Goal: Task Accomplishment & Management: Manage account settings

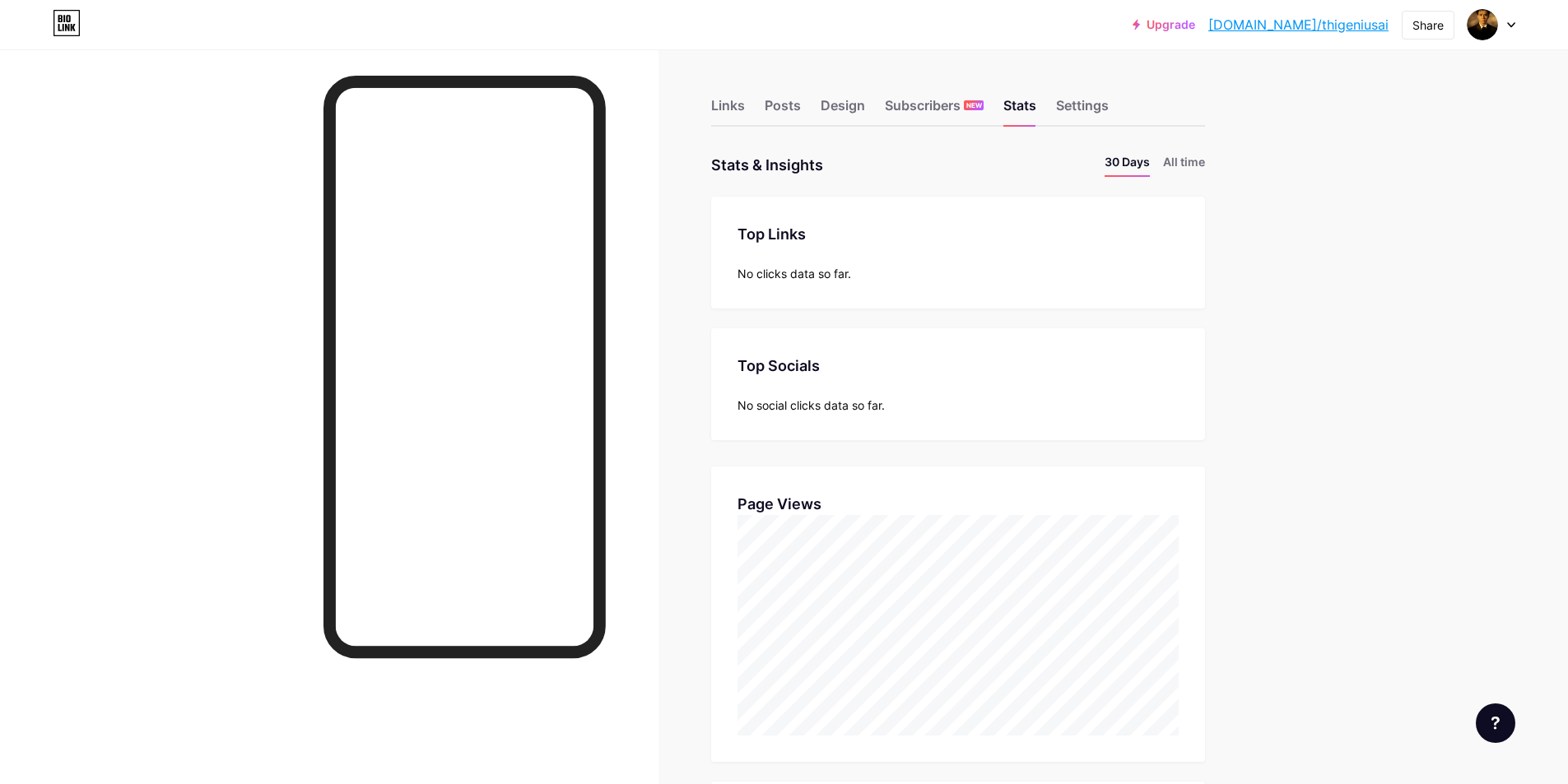
scroll to position [784, 1568]
click at [744, 113] on div "Links" at bounding box center [727, 110] width 33 height 30
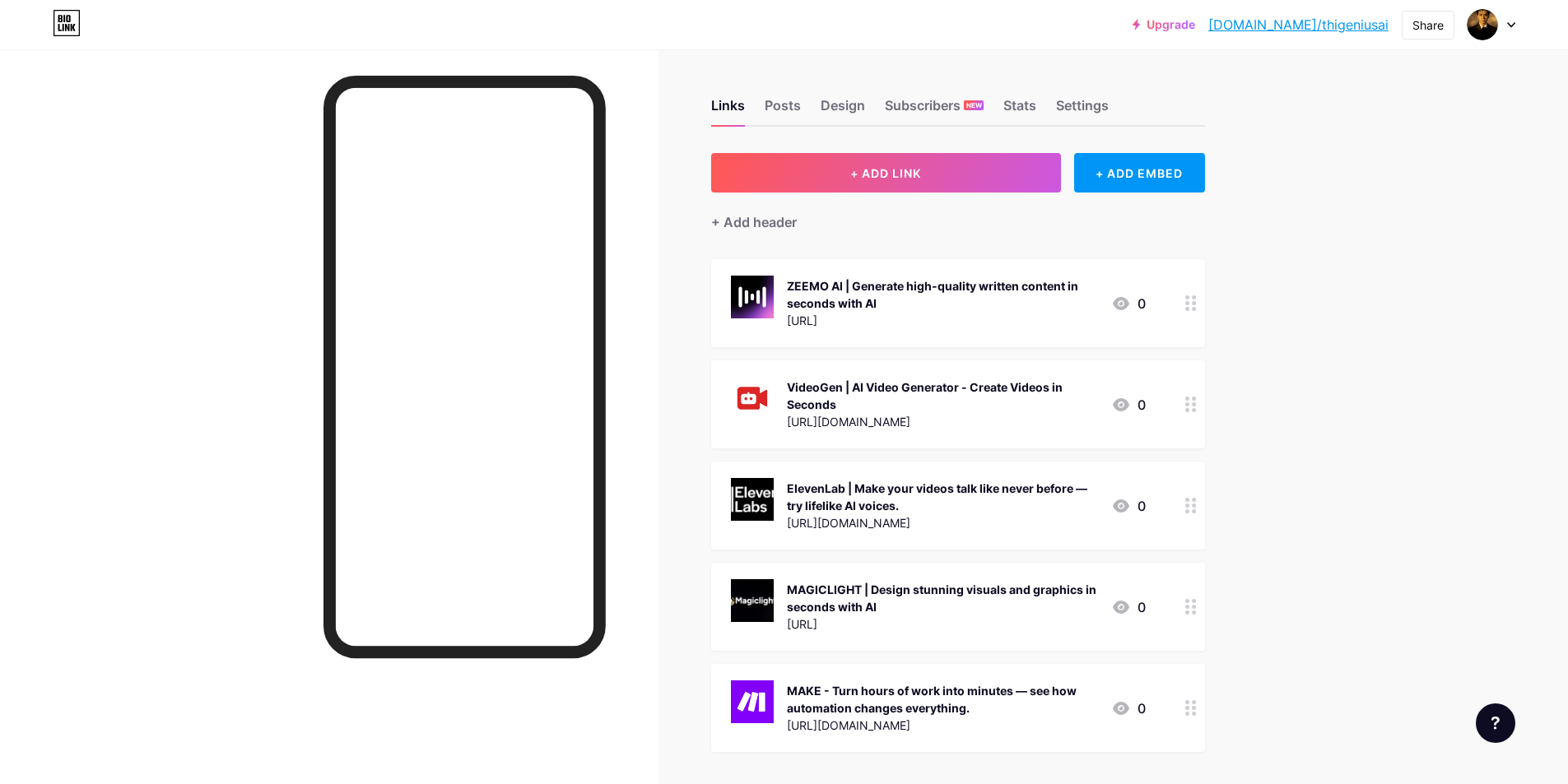
scroll to position [158, 0]
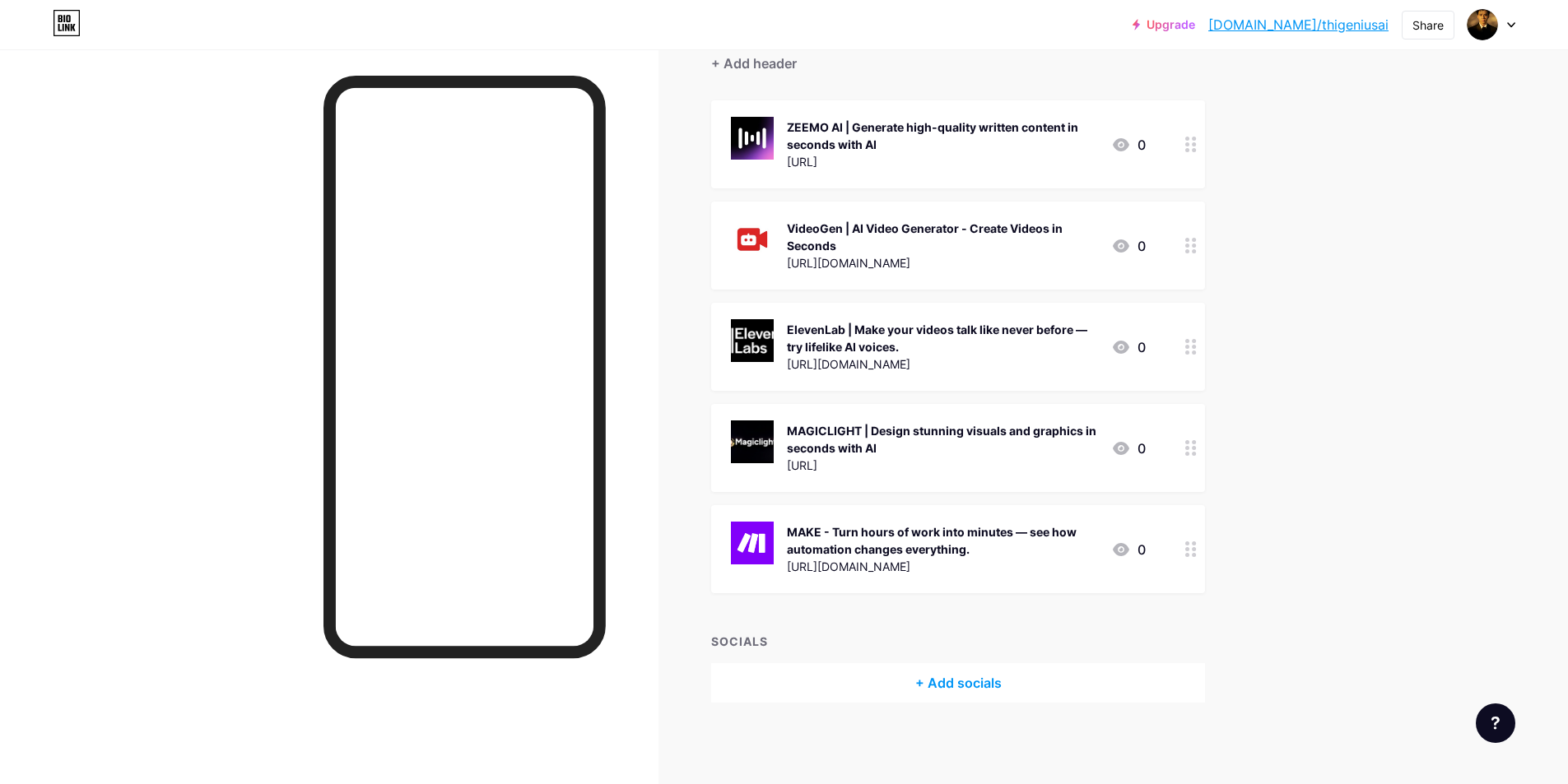
click at [942, 676] on div "+ Add socials" at bounding box center [957, 682] width 493 height 39
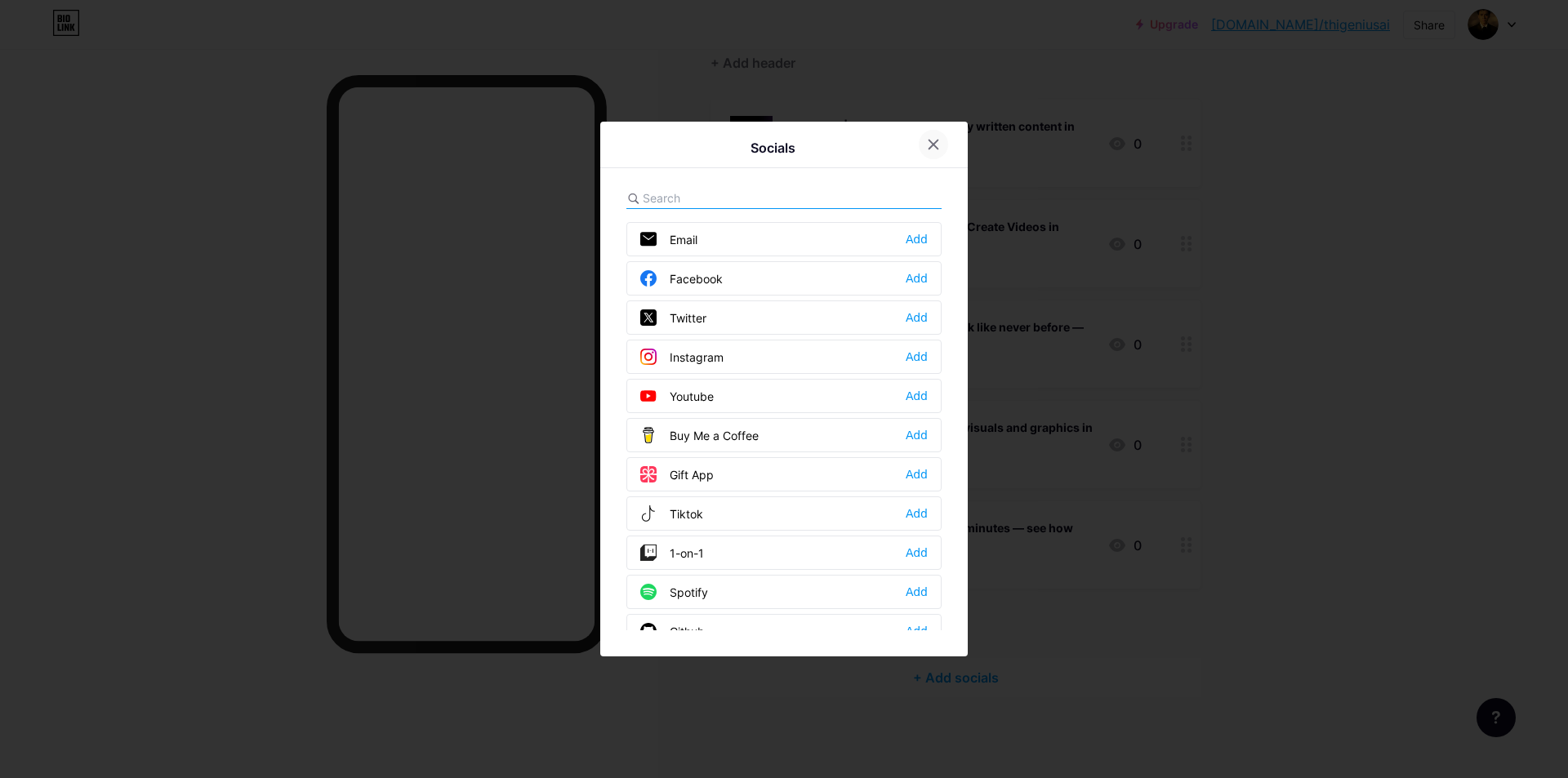
click at [918, 145] on div at bounding box center [933, 144] width 29 height 29
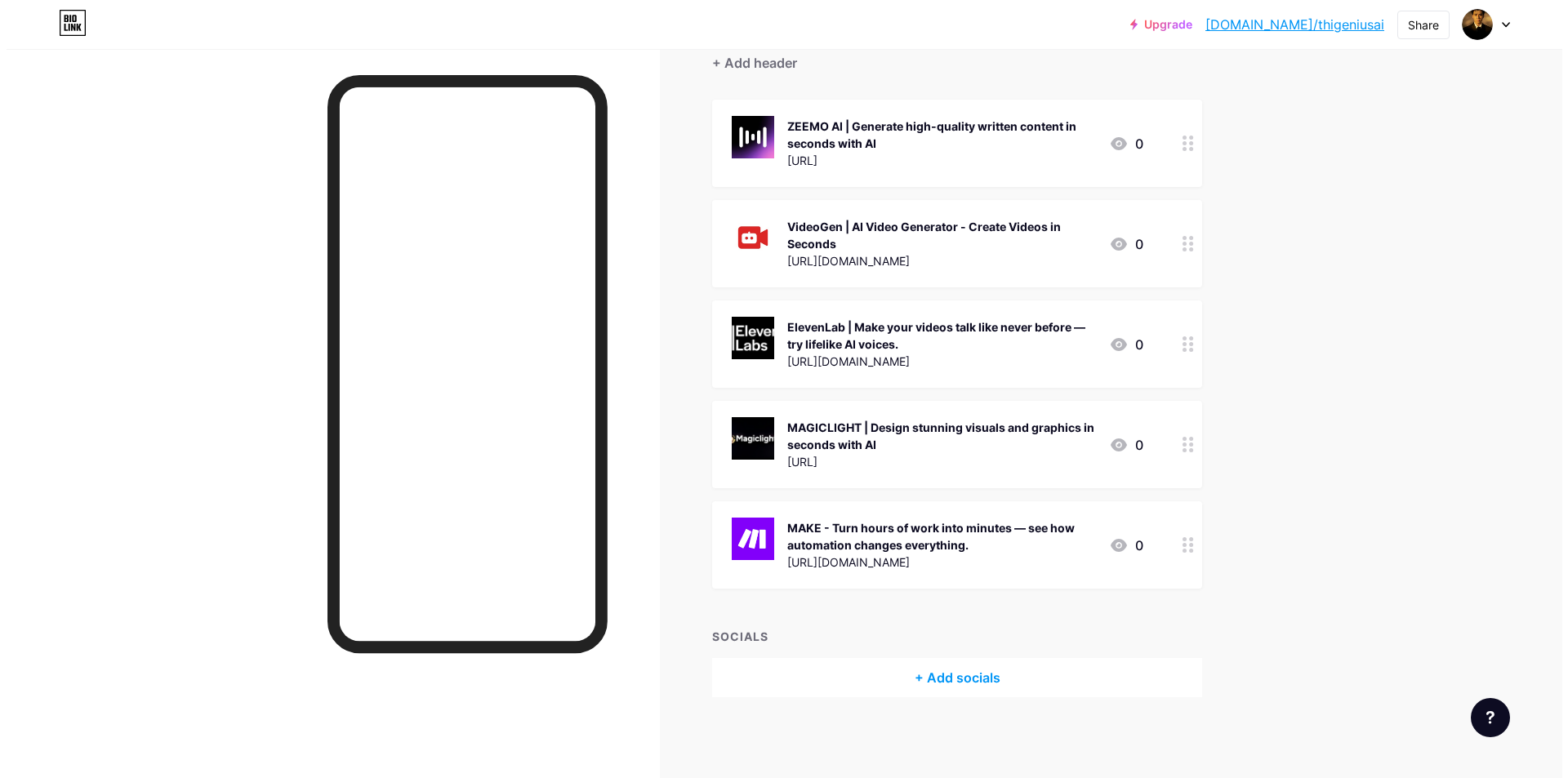
scroll to position [0, 0]
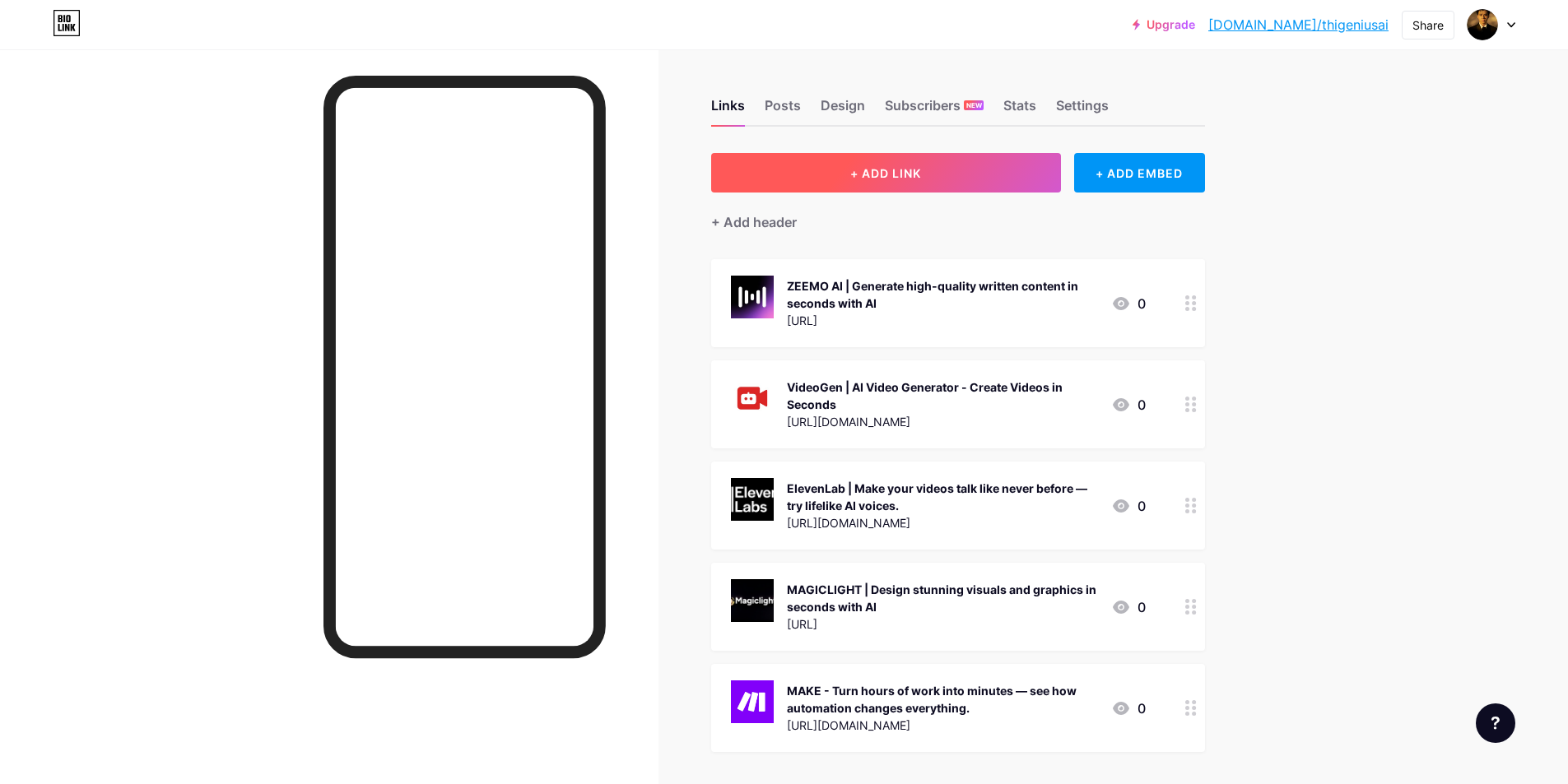
click at [882, 177] on span "+ ADD LINK" at bounding box center [886, 173] width 71 height 14
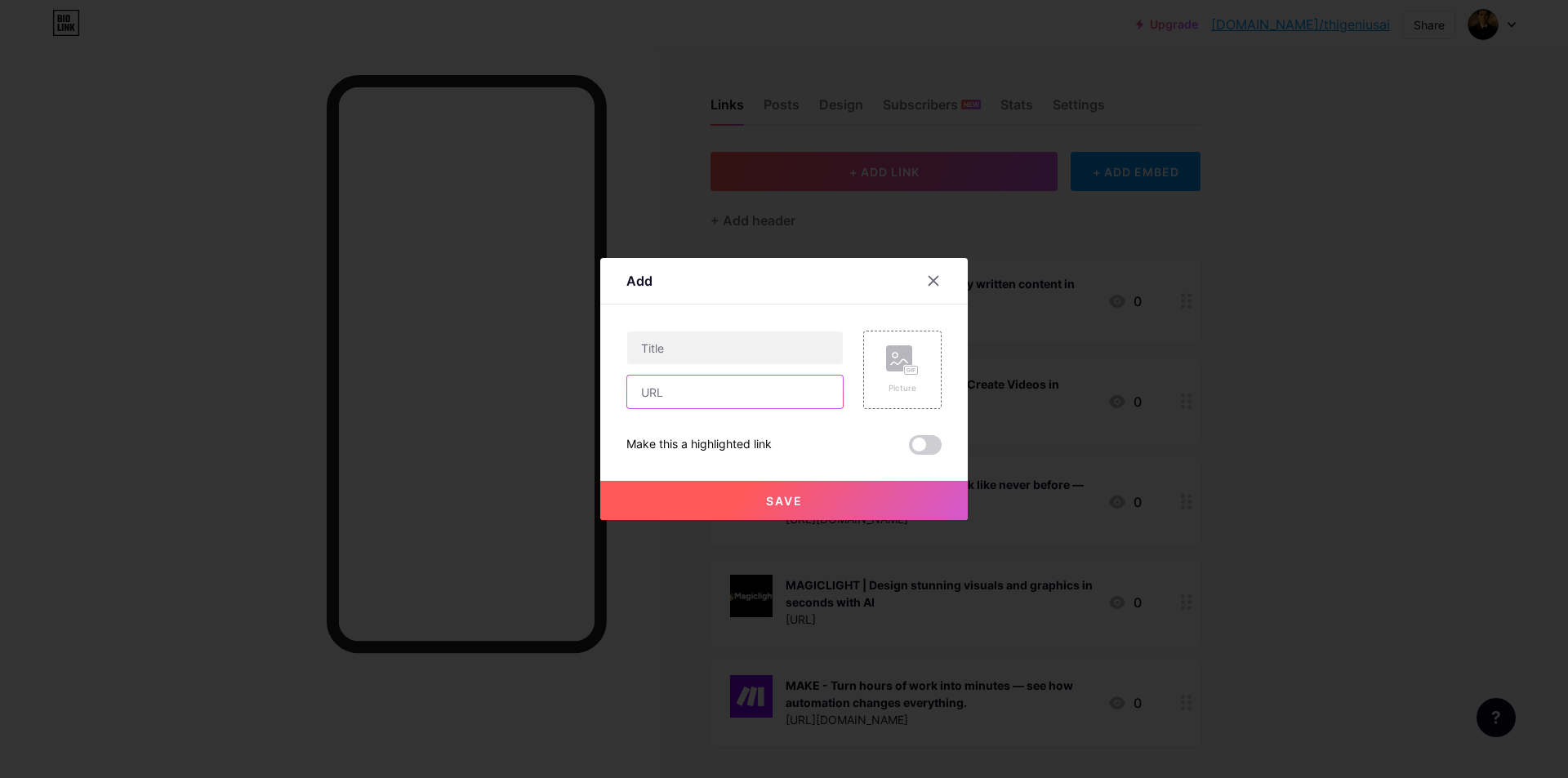
click at [691, 398] on input "text" at bounding box center [735, 392] width 216 height 32
paste input "[URL][DOMAIN_NAME]"
type input "[URL][DOMAIN_NAME]"
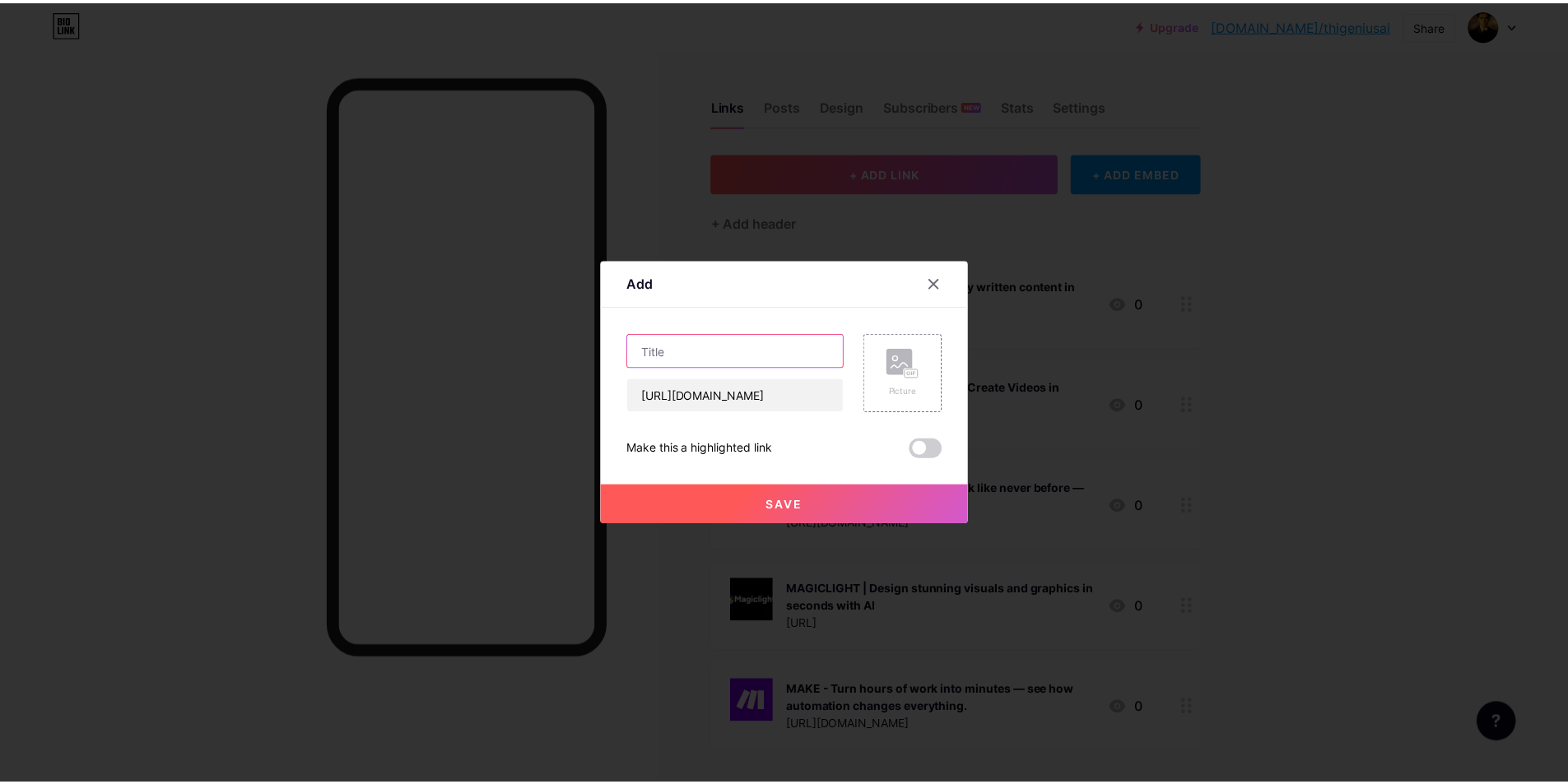
scroll to position [0, 0]
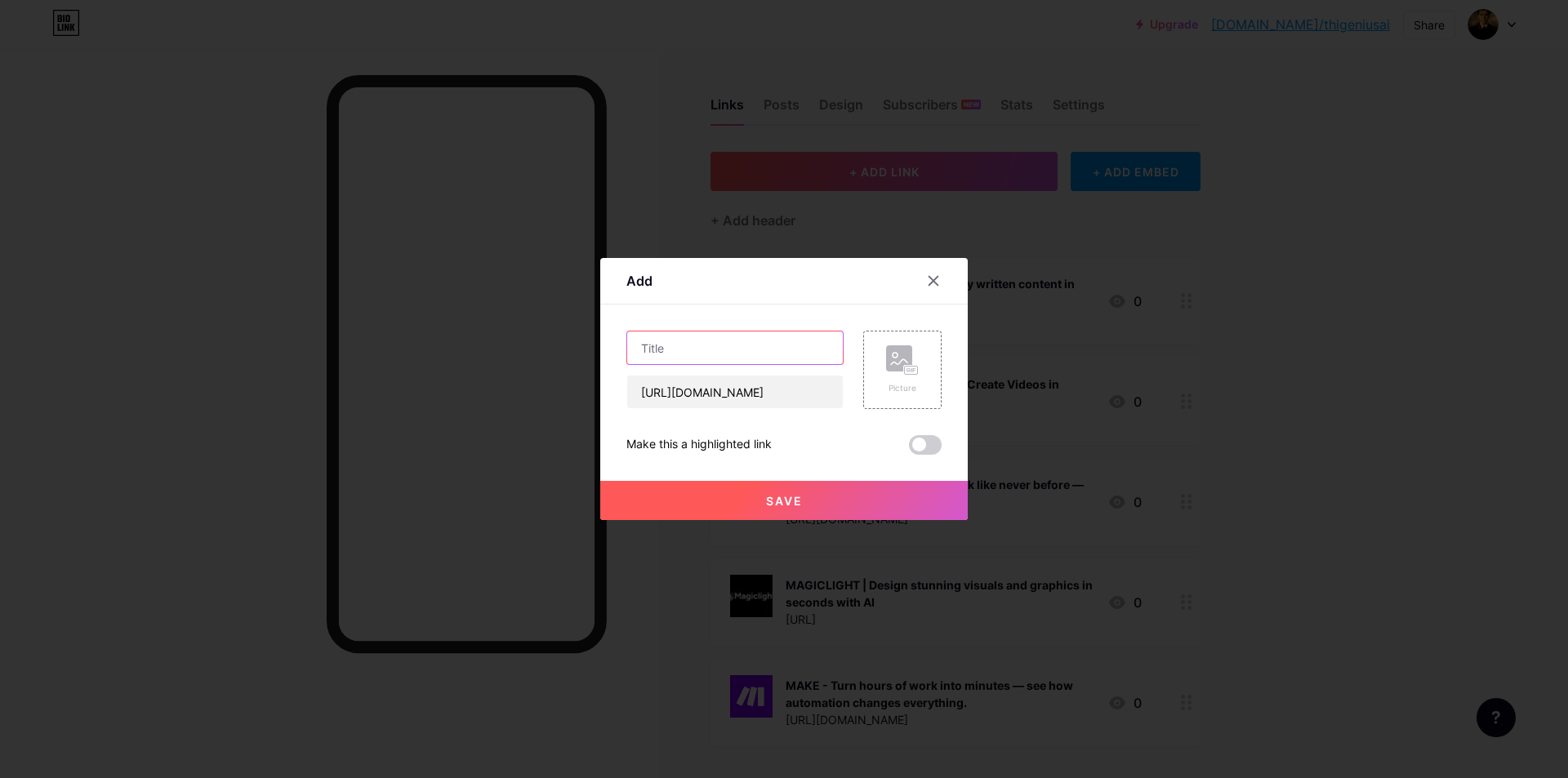
click at [691, 352] on input "text" at bounding box center [735, 347] width 216 height 32
type input "GOHIGHLEVEL"
click at [816, 504] on button "Save" at bounding box center [784, 500] width 367 height 39
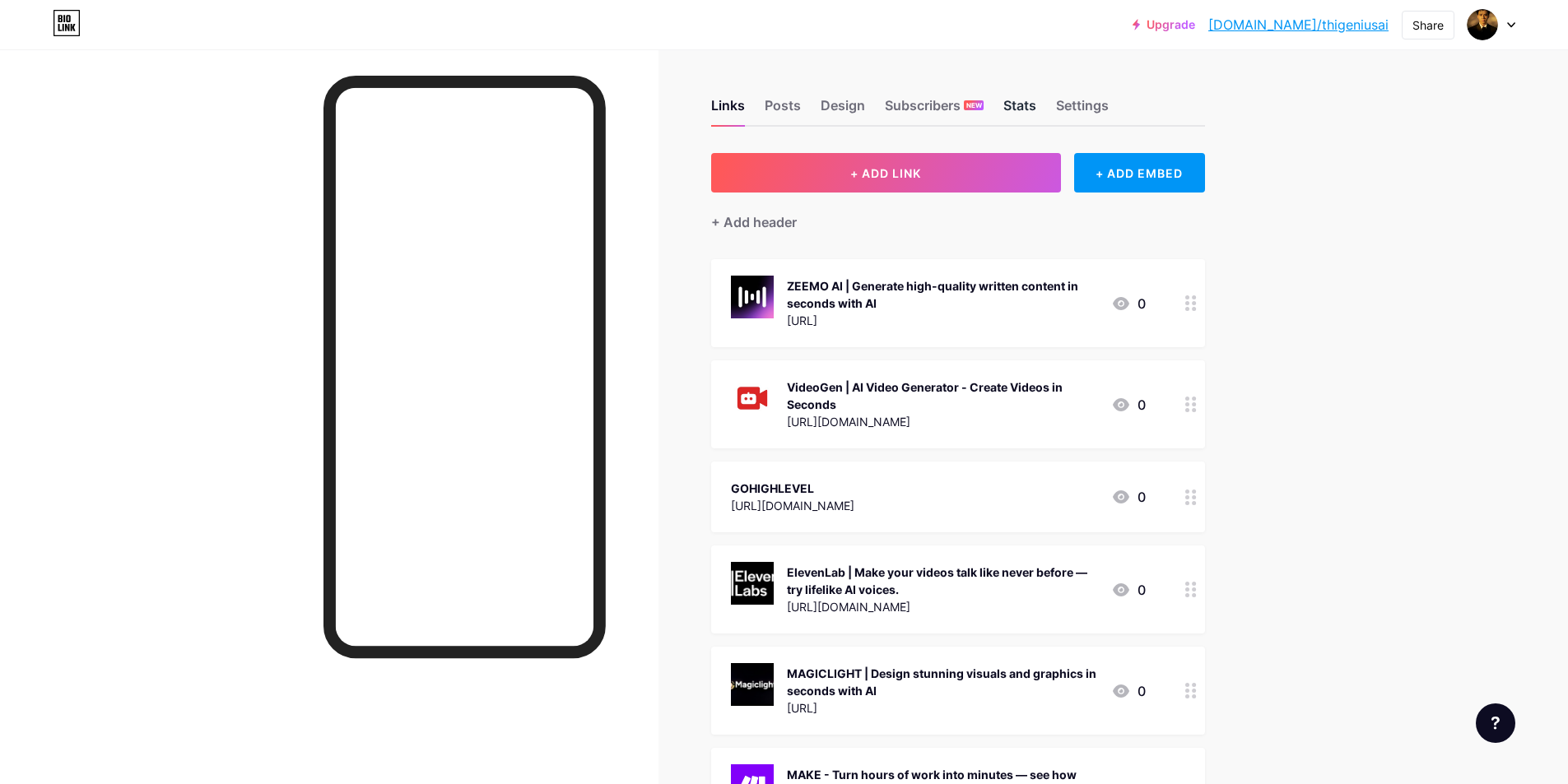
click at [1036, 109] on div "Stats" at bounding box center [1019, 110] width 32 height 30
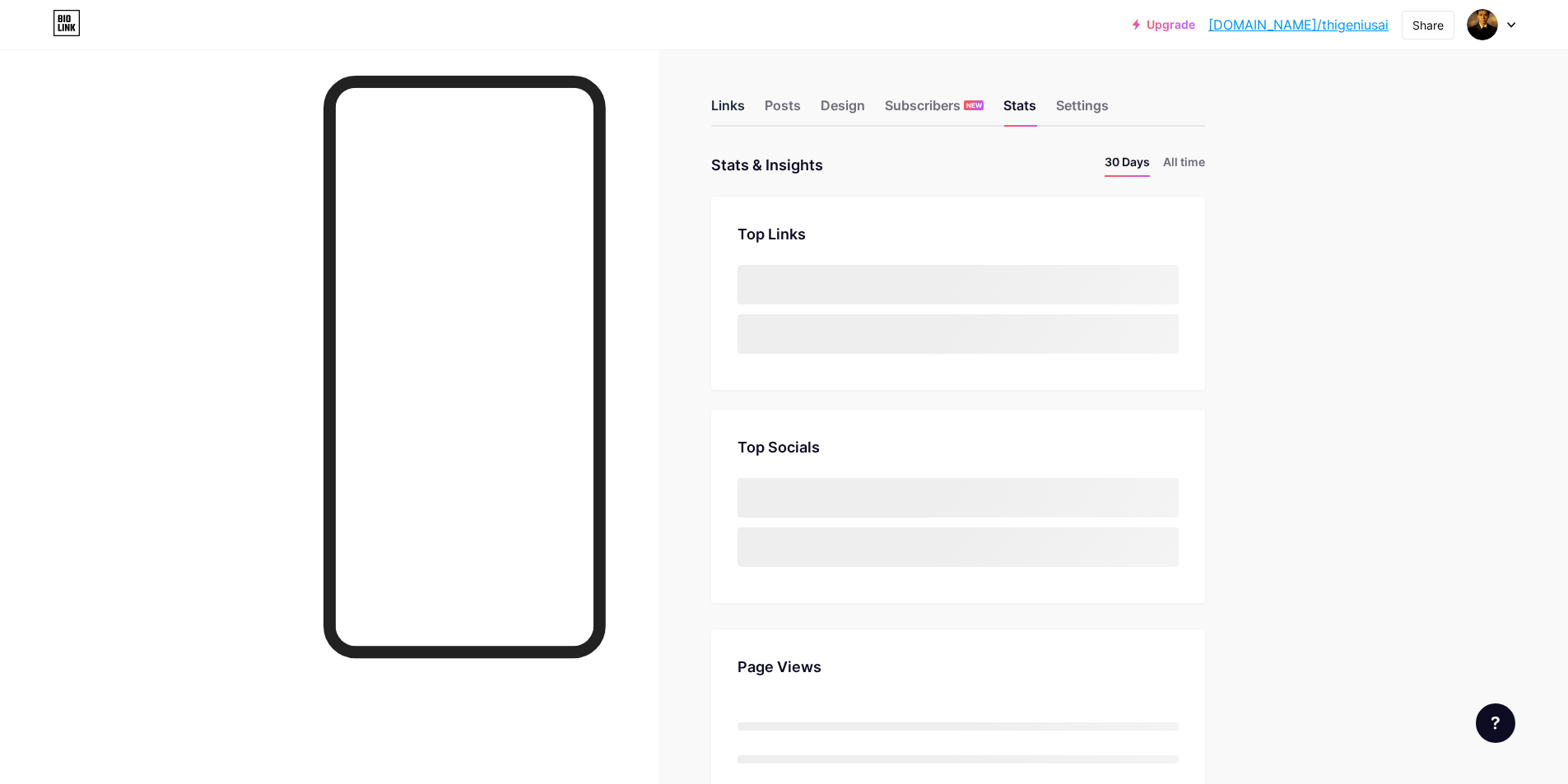
click at [737, 108] on div "Links" at bounding box center [727, 110] width 33 height 30
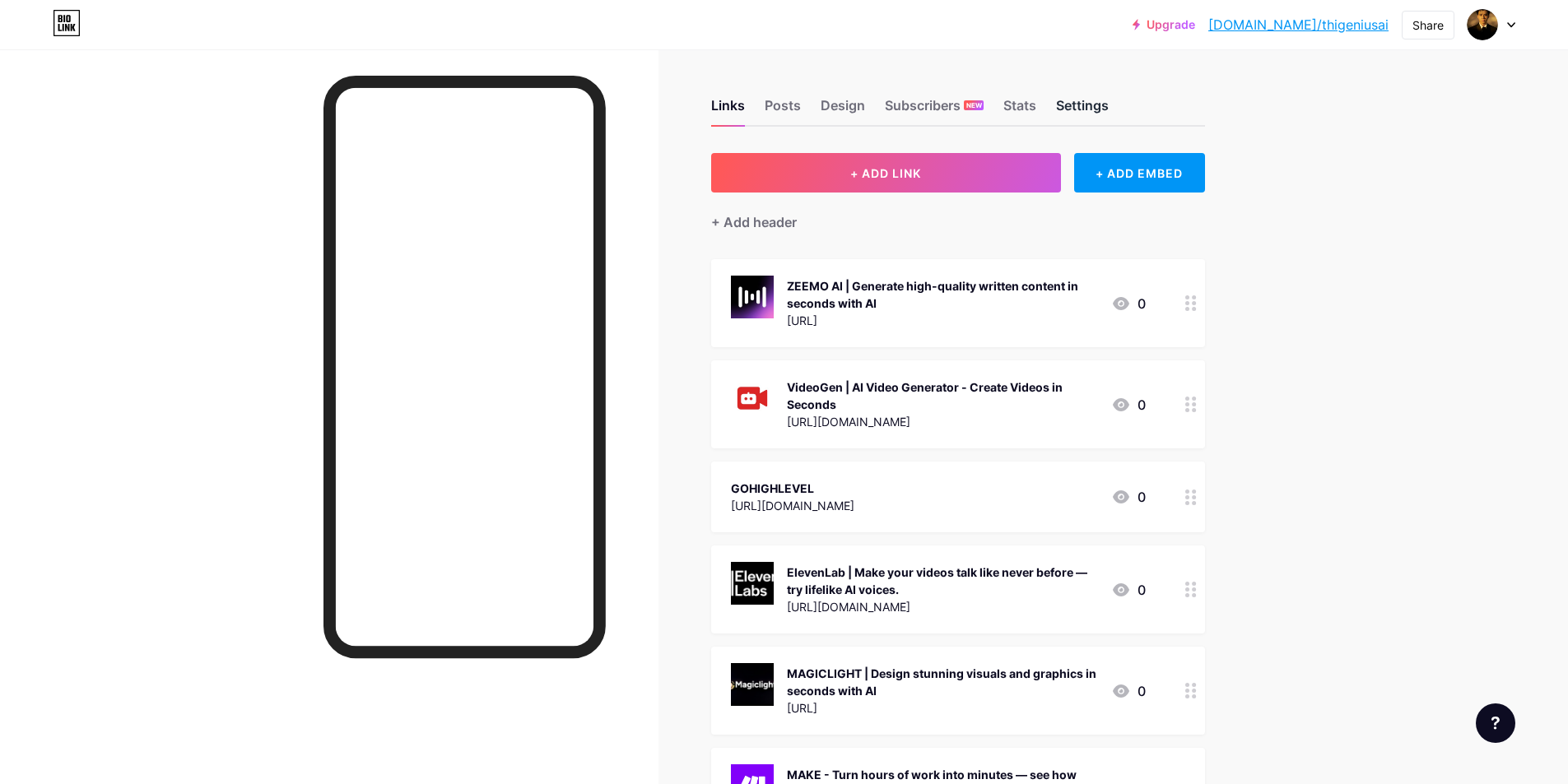
click at [1073, 108] on div "Settings" at bounding box center [1081, 110] width 52 height 30
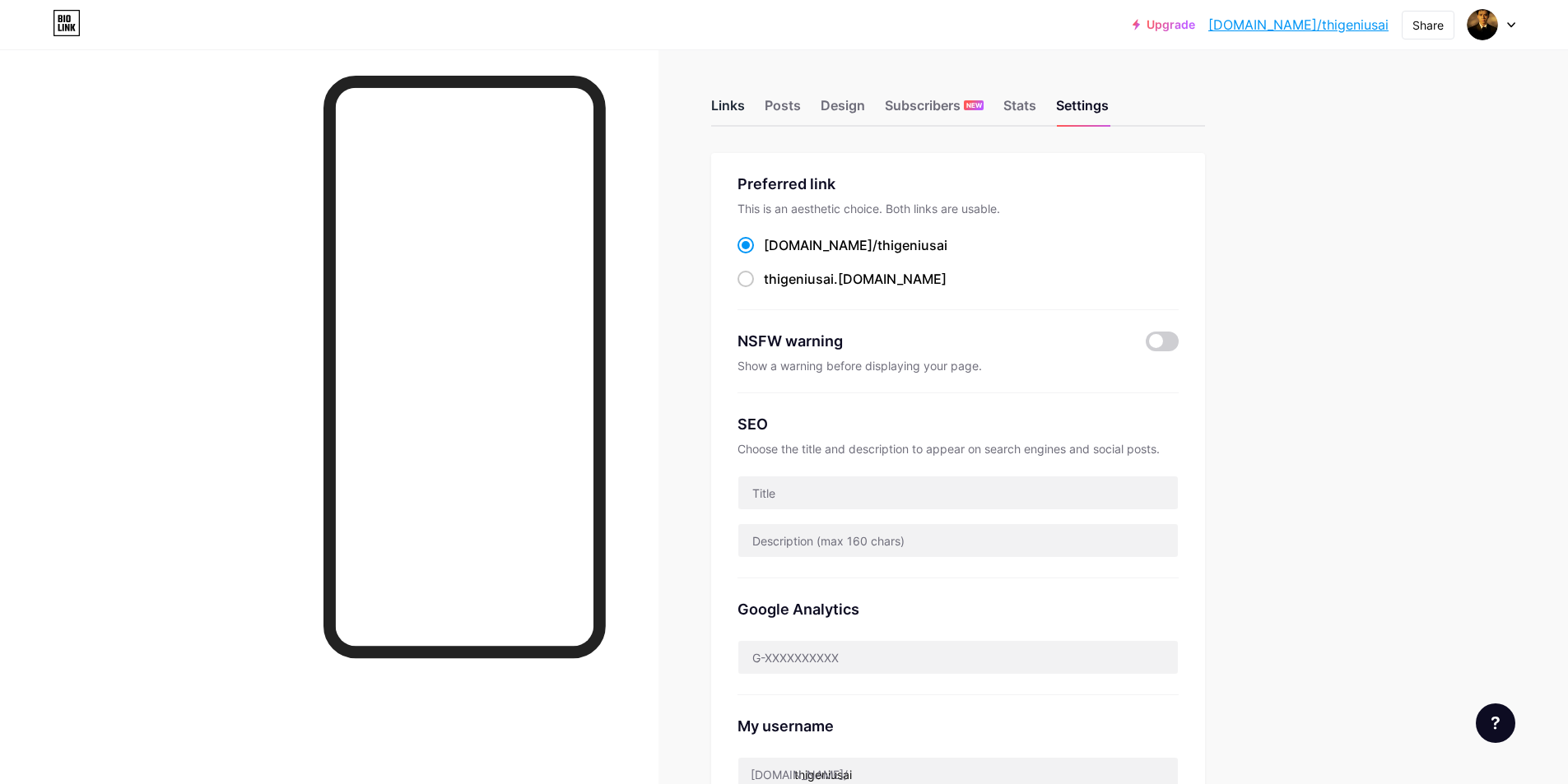
click at [733, 109] on div "Links" at bounding box center [727, 110] width 33 height 30
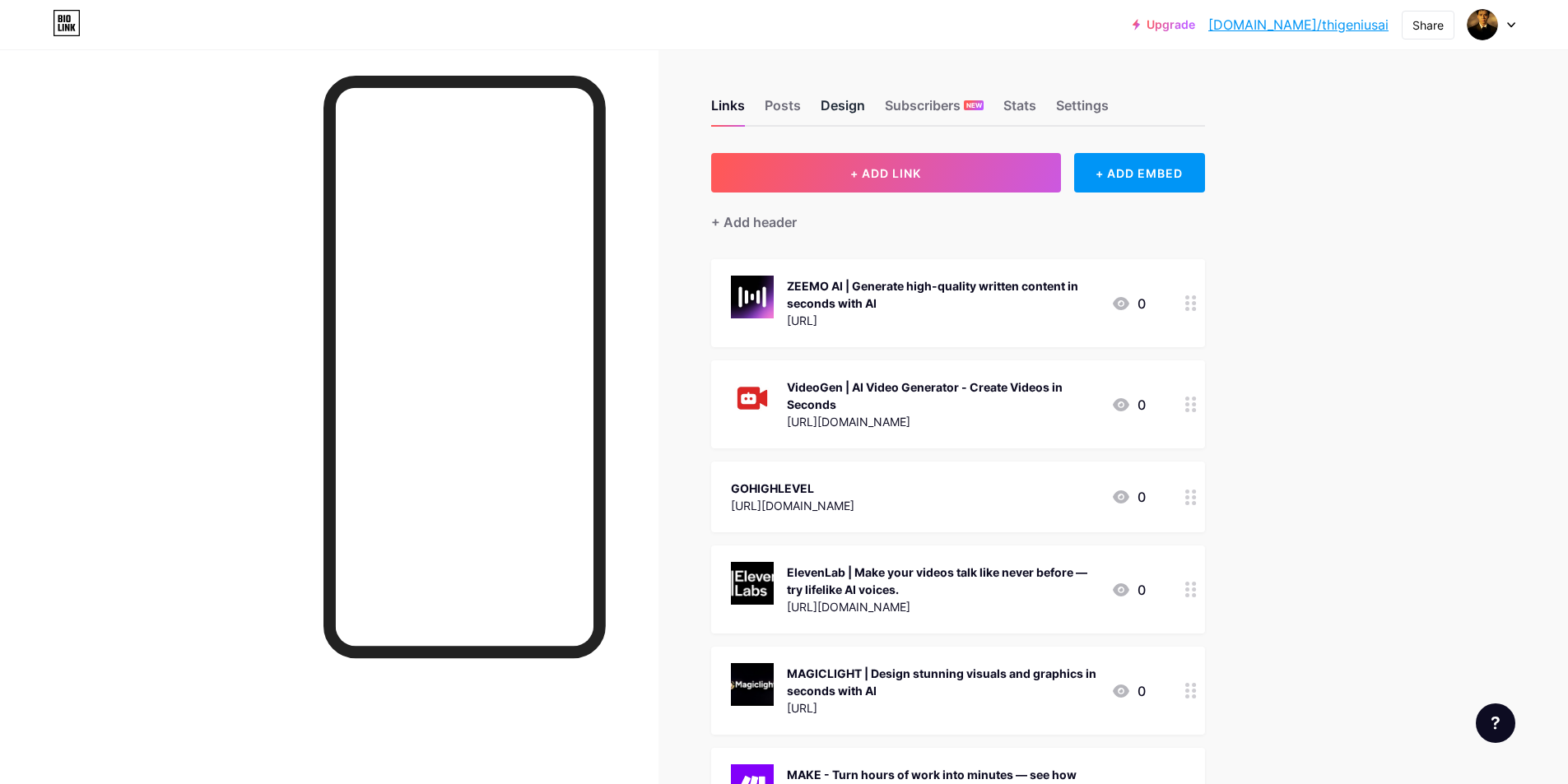
click at [851, 111] on div "Design" at bounding box center [843, 110] width 45 height 30
click at [1070, 103] on div "Settings" at bounding box center [1081, 110] width 52 height 30
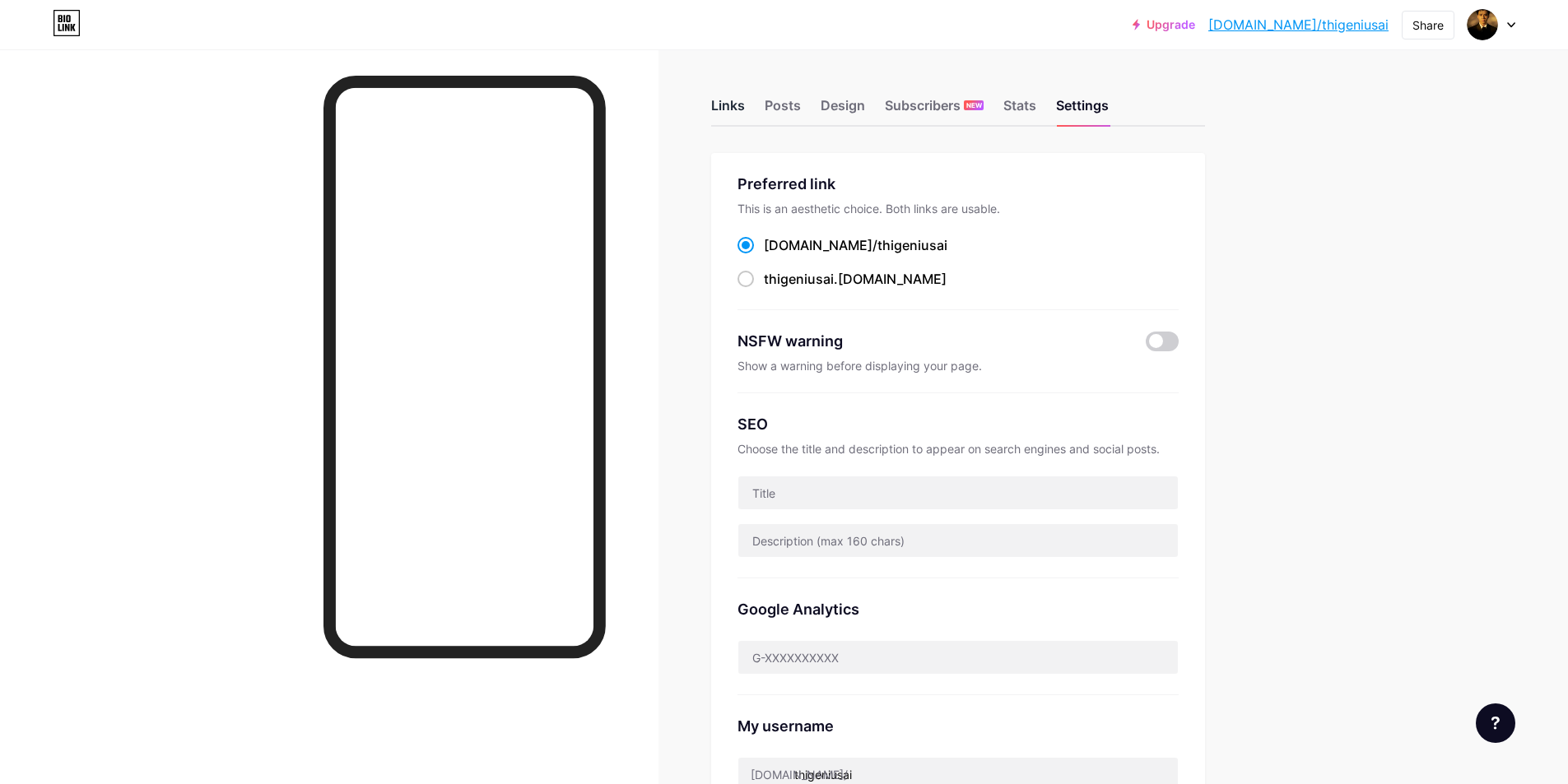
click at [726, 110] on div "Links" at bounding box center [727, 110] width 33 height 30
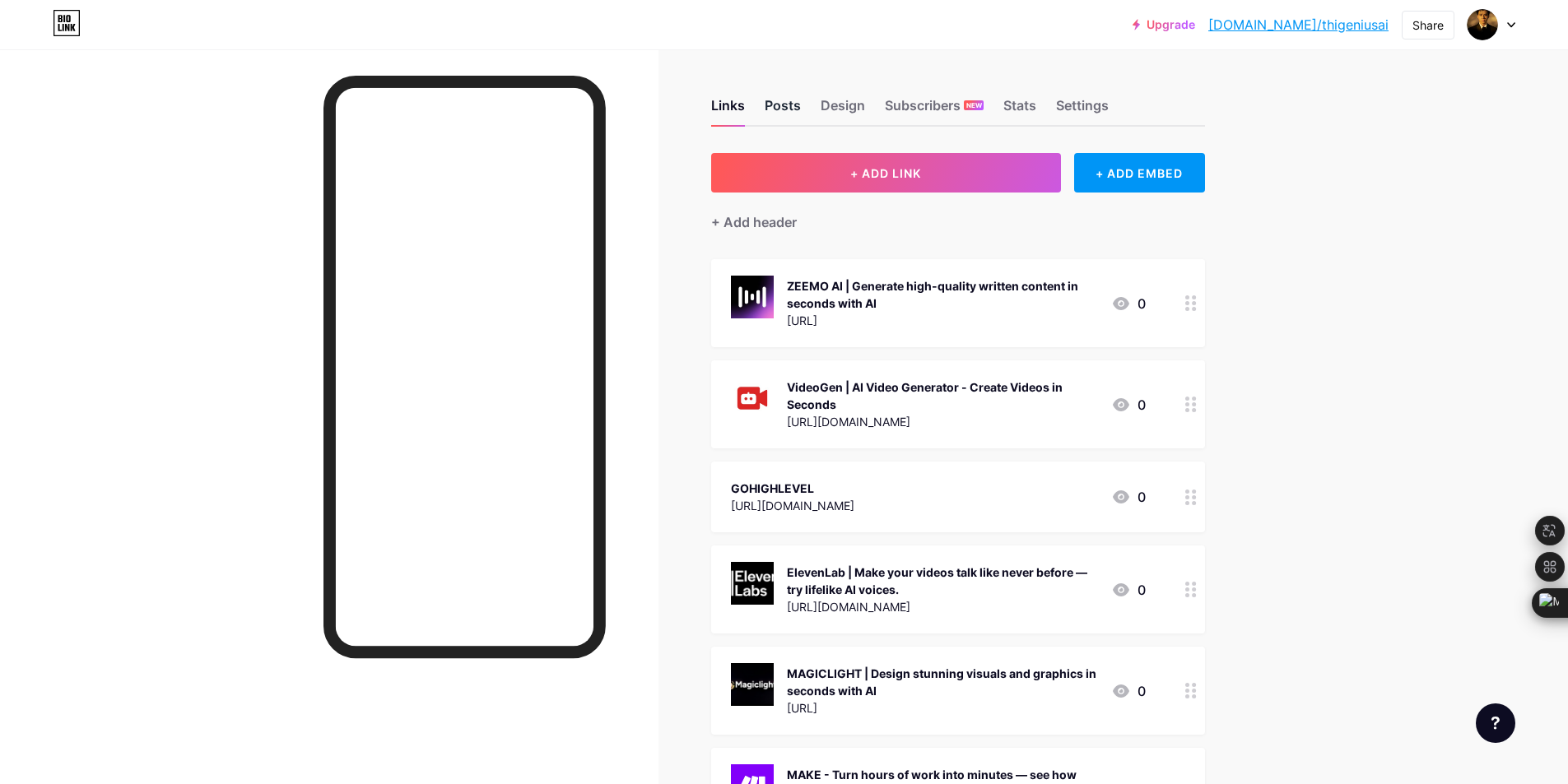
click at [786, 105] on div "Posts" at bounding box center [783, 110] width 36 height 30
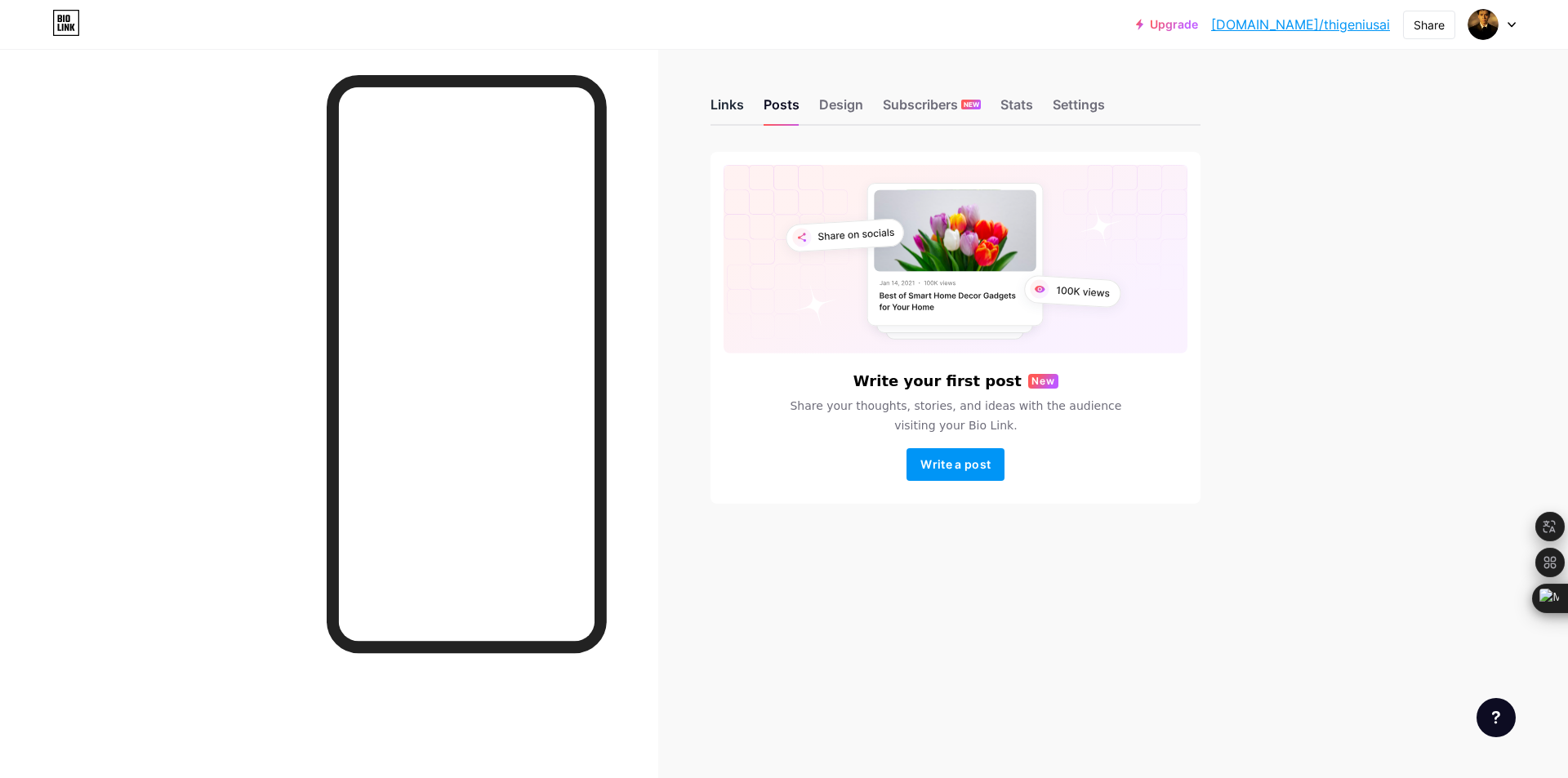
click at [735, 109] on div "Links" at bounding box center [726, 109] width 33 height 29
